Goal: Book appointment/travel/reservation

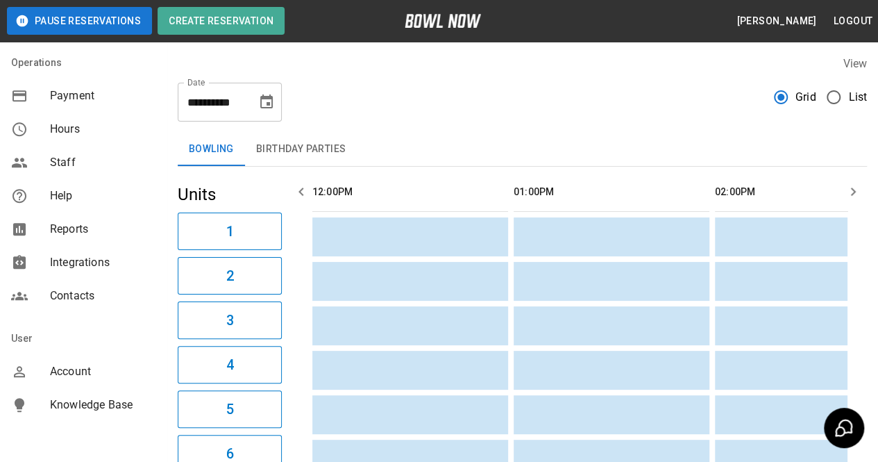
scroll to position [303, 0]
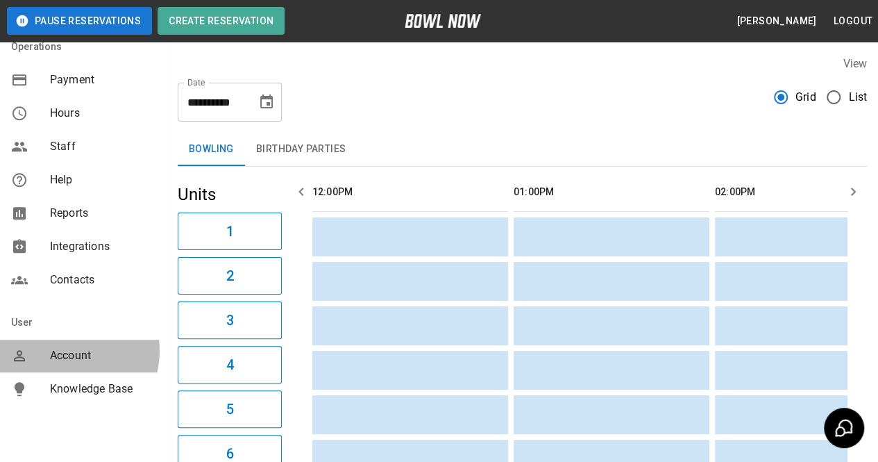
click at [67, 351] on span "Account" at bounding box center [103, 355] width 106 height 17
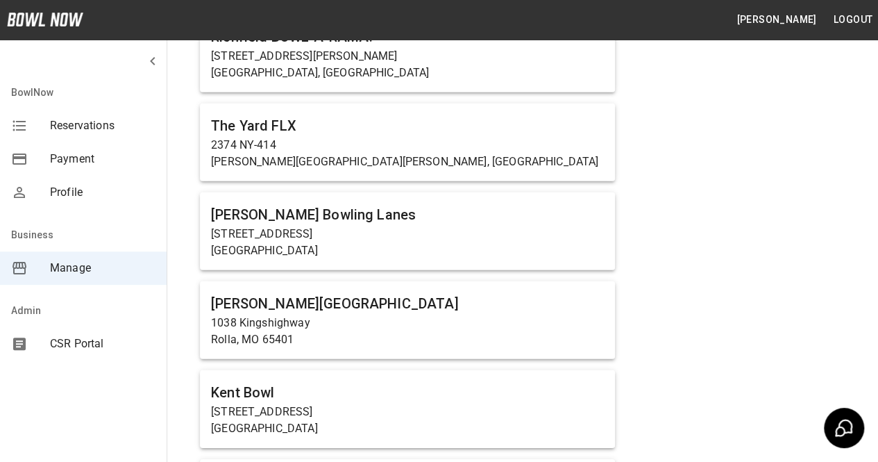
scroll to position [1890, 0]
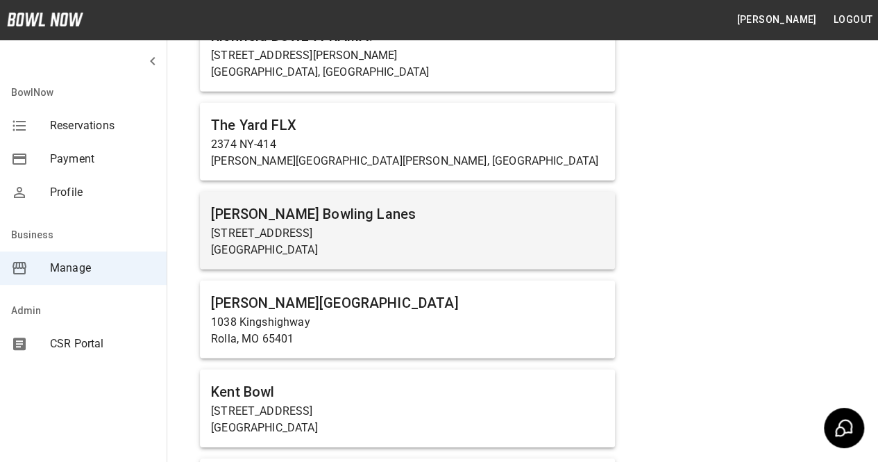
click at [379, 225] on p "[STREET_ADDRESS]" at bounding box center [407, 233] width 393 height 17
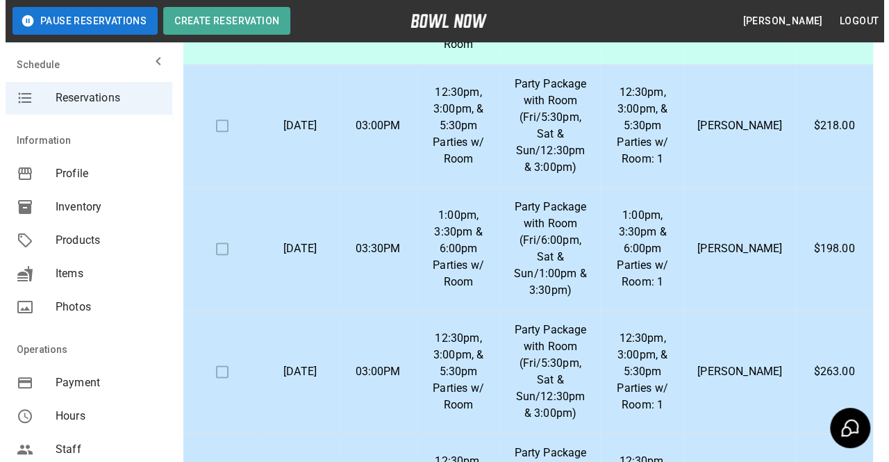
scroll to position [814, 0]
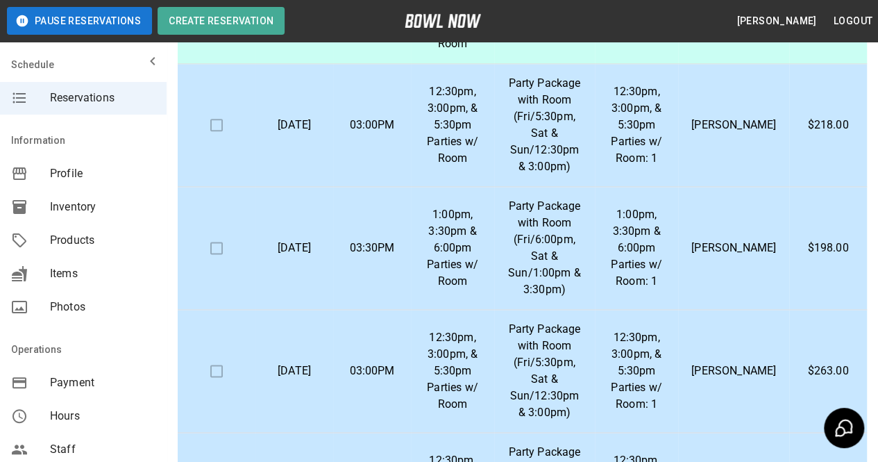
click at [718, 240] on p "[PERSON_NAME]" at bounding box center [733, 248] width 89 height 17
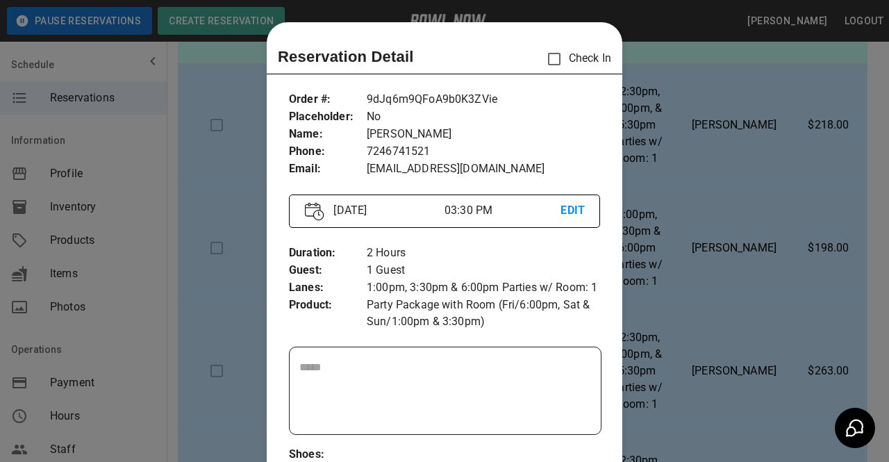
scroll to position [22, 0]
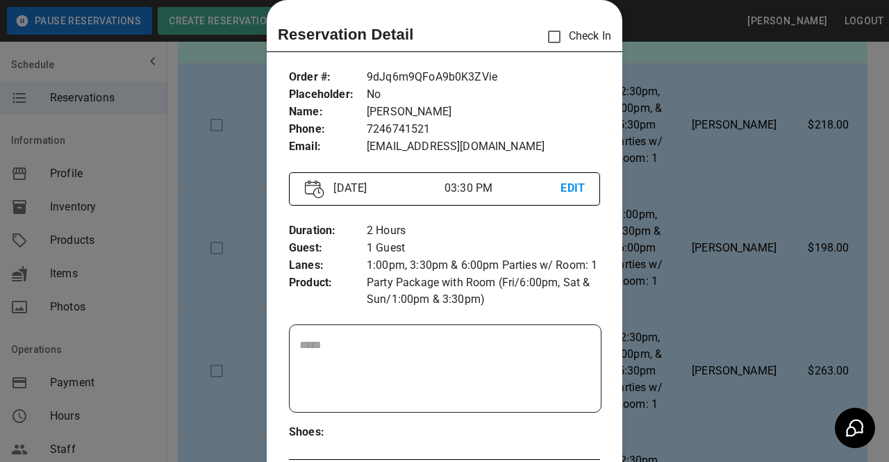
click at [672, 139] on div at bounding box center [444, 231] width 889 height 462
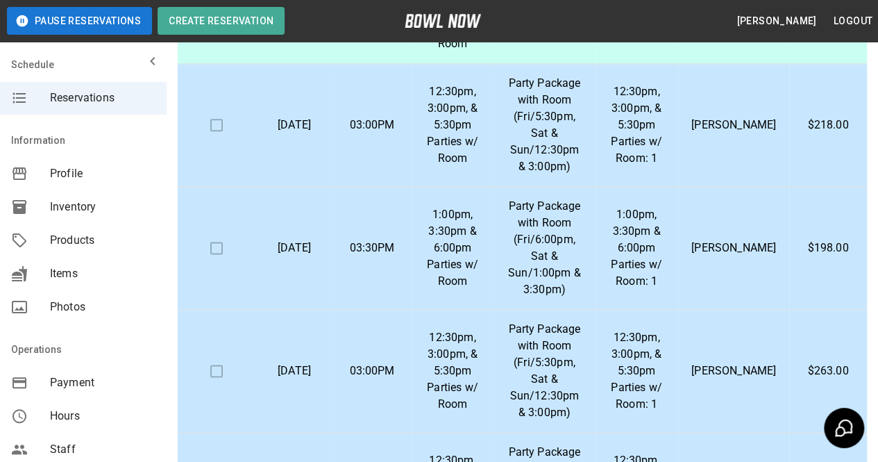
click at [643, 329] on p "12:30pm, 3:00pm, & 5:30pm Parties w/ Room: 1" at bounding box center [637, 370] width 62 height 83
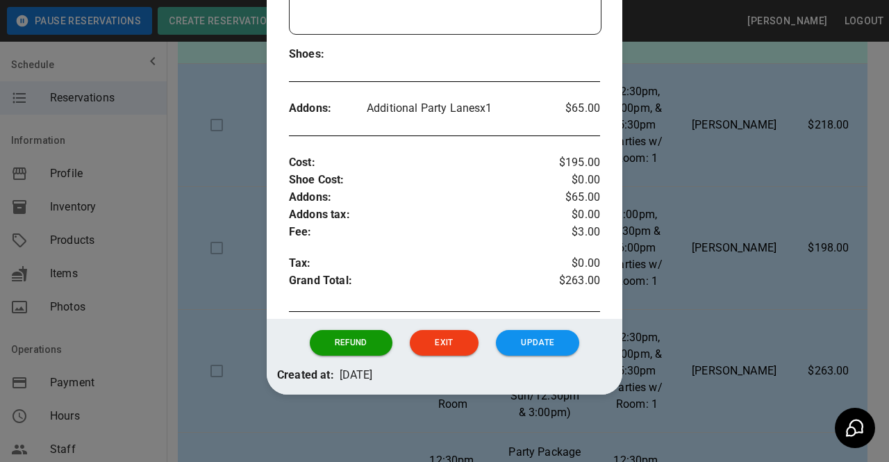
scroll to position [346, 0]
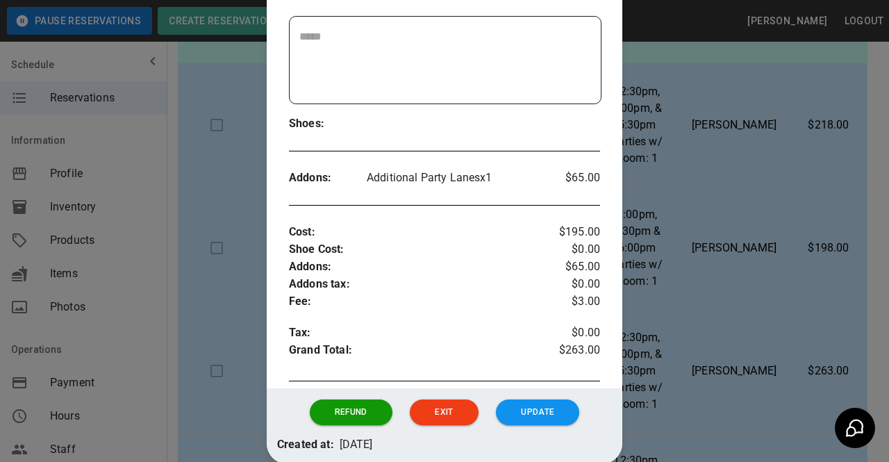
click at [690, 301] on div at bounding box center [444, 231] width 889 height 462
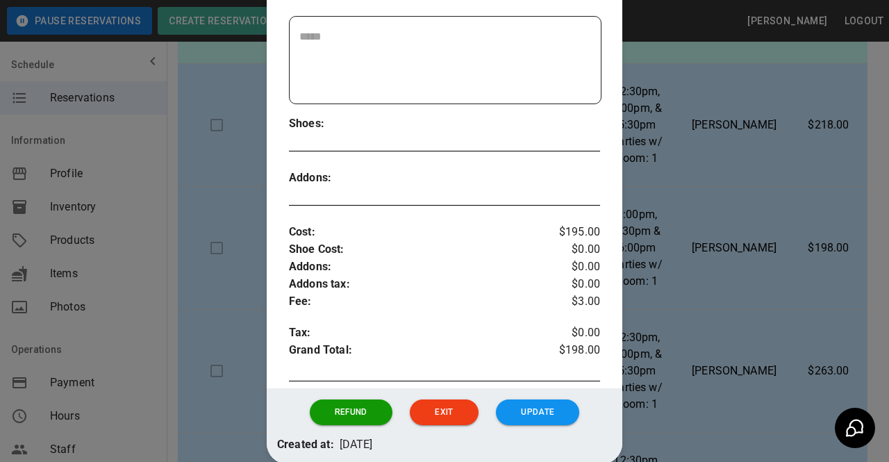
click at [697, 271] on div at bounding box center [444, 231] width 889 height 462
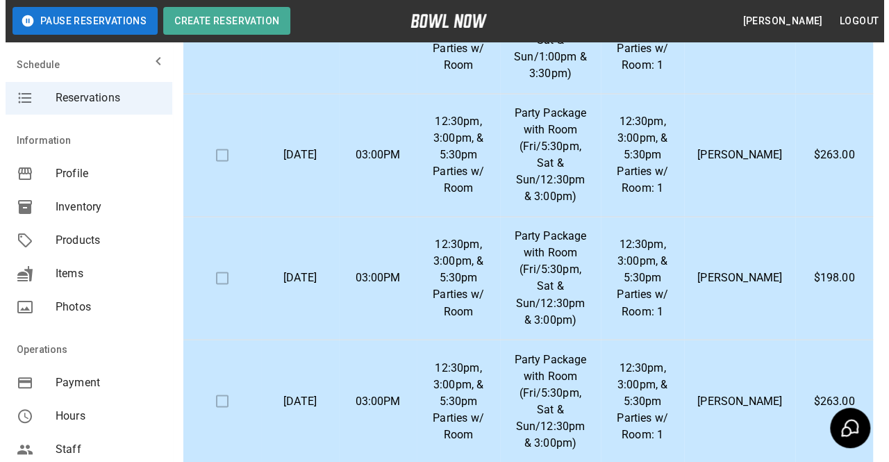
scroll to position [1032, 0]
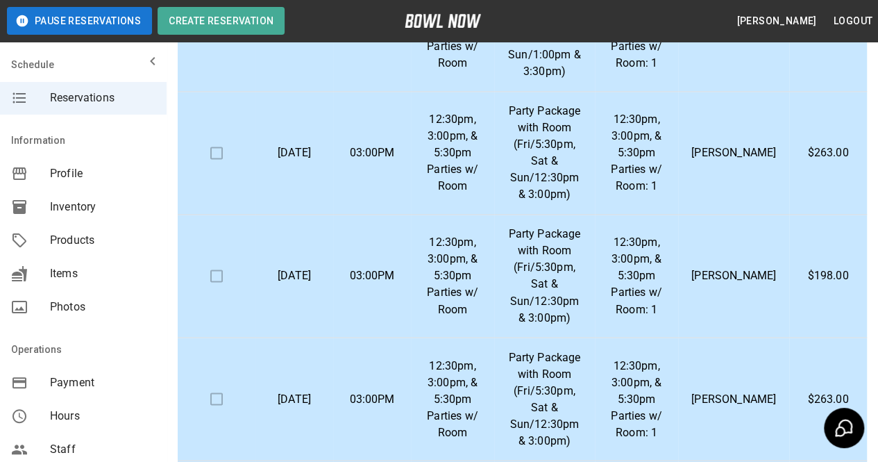
click at [679, 337] on td "12:30pm, 3:00pm, & 5:30pm Parties w/ Room: 1" at bounding box center [637, 398] width 84 height 123
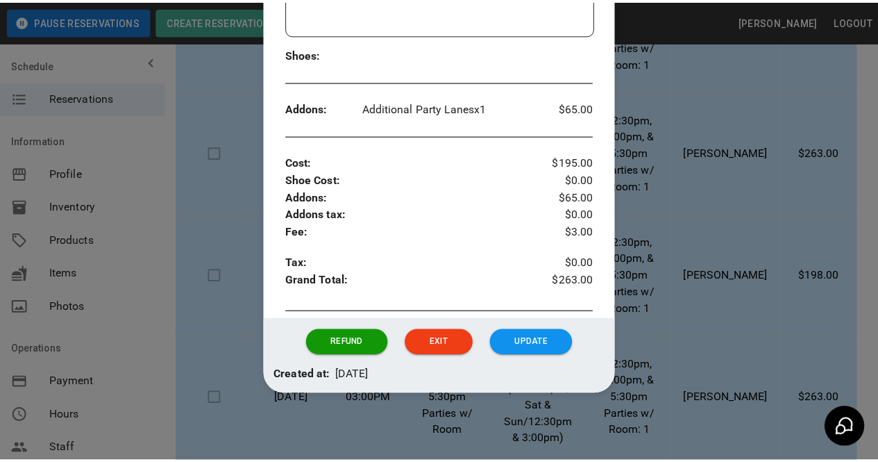
scroll to position [346, 0]
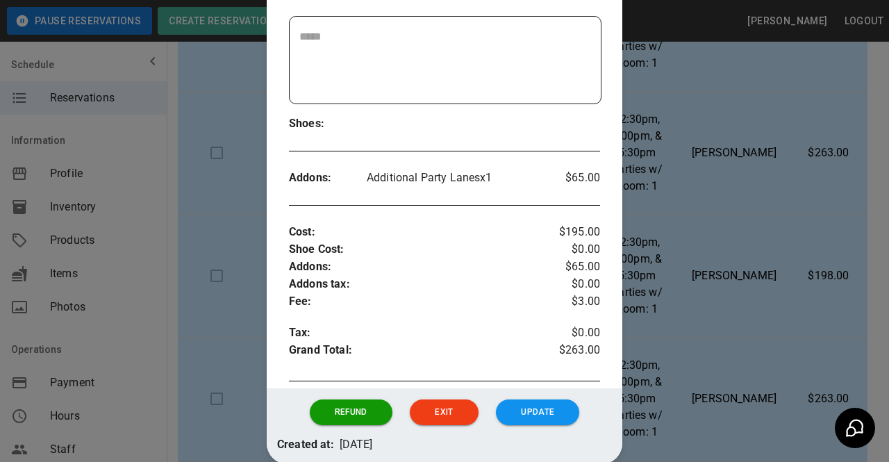
click at [674, 351] on div at bounding box center [444, 231] width 889 height 462
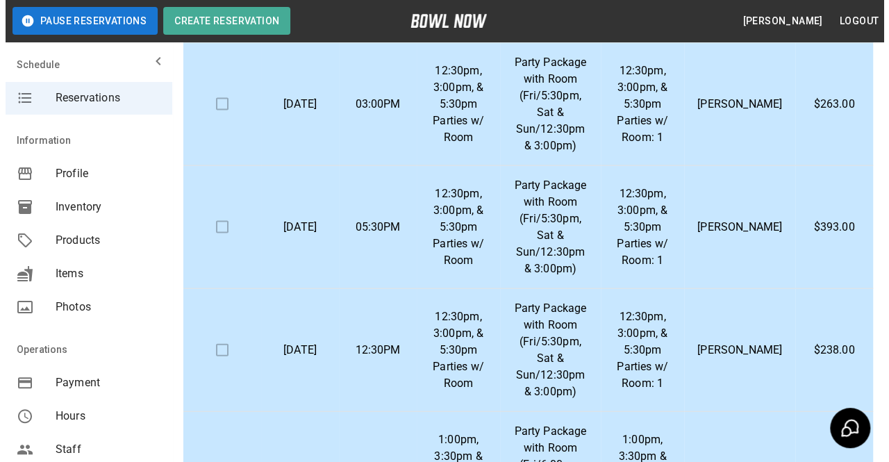
scroll to position [307, 0]
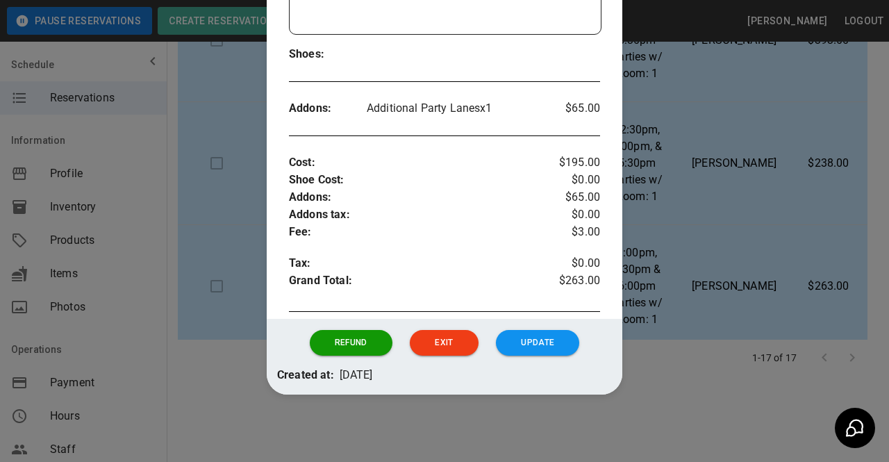
scroll to position [346, 0]
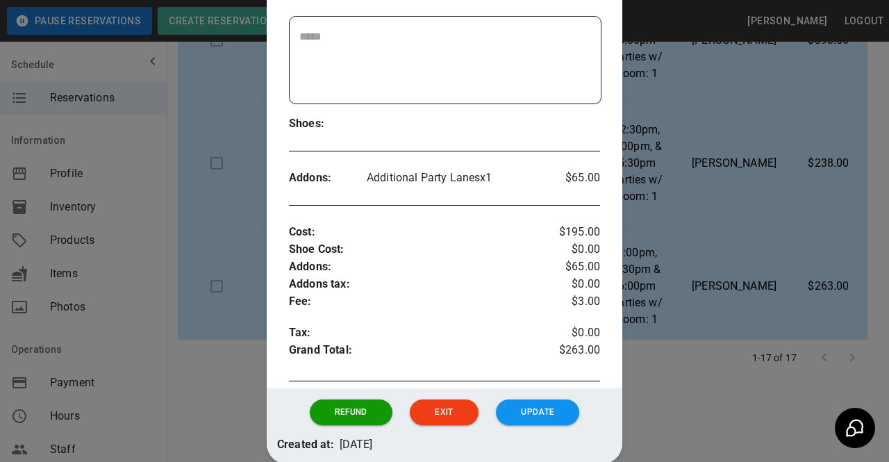
click at [692, 241] on div at bounding box center [444, 231] width 889 height 462
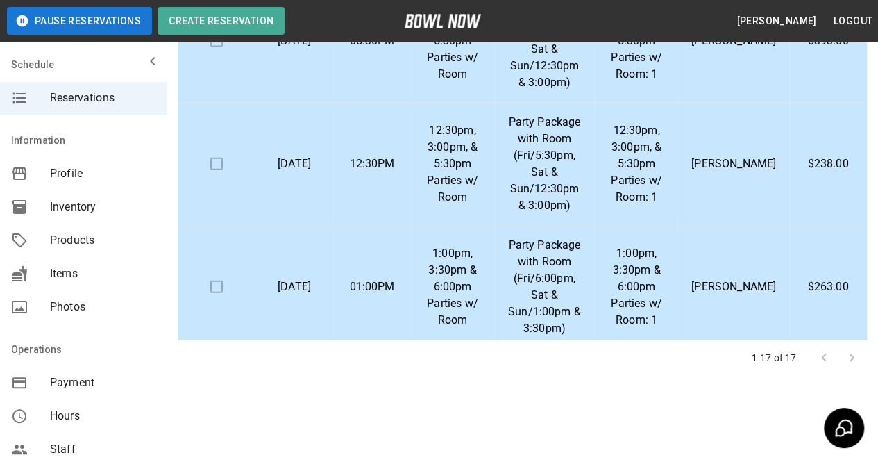
click at [637, 367] on p "12:30pm, 3:00pm, & 5:30pm Parties w/ Room: 1" at bounding box center [637, 408] width 62 height 83
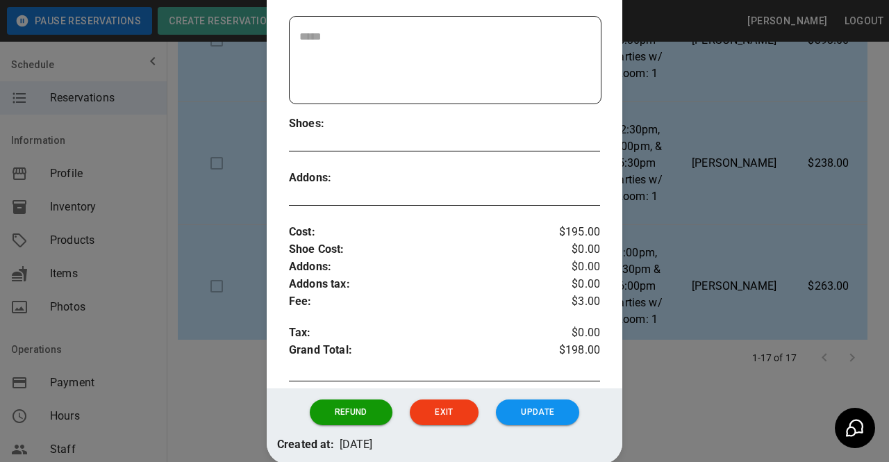
click at [653, 206] on div at bounding box center [444, 231] width 889 height 462
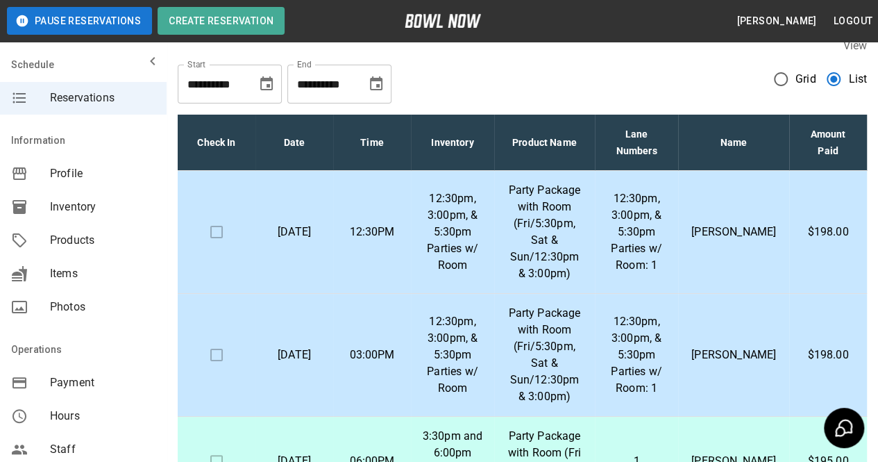
scroll to position [6, 0]
